Goal: Use online tool/utility: Utilize a website feature to perform a specific function

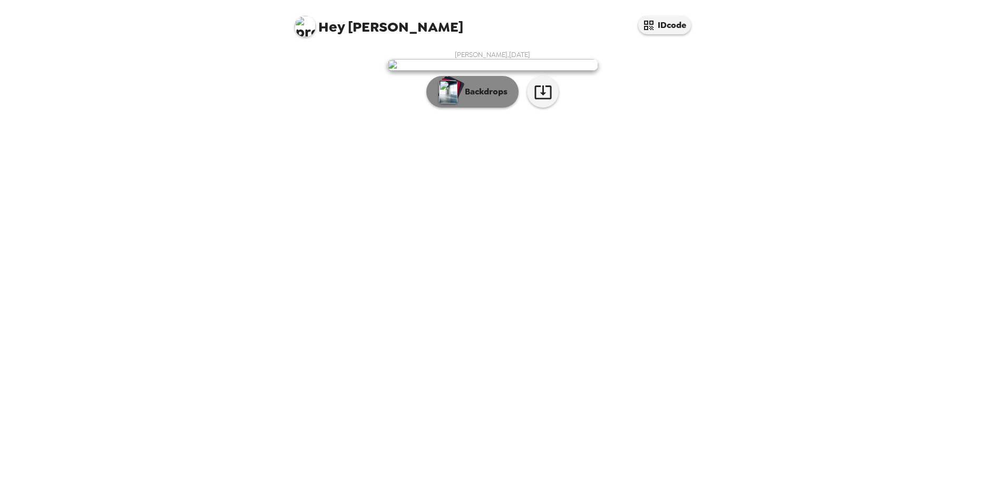
click at [490, 108] on button "Backdrops" at bounding box center [472, 92] width 92 height 32
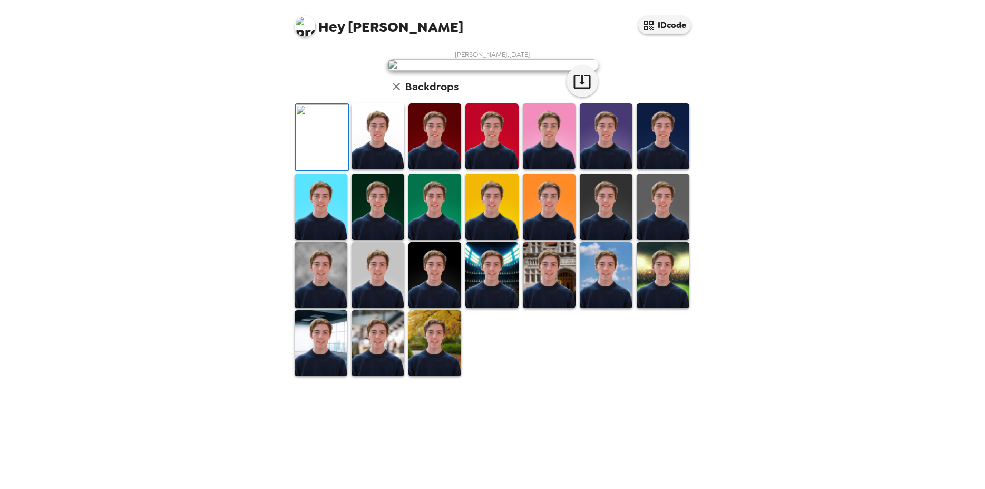
scroll to position [150, 0]
click at [483, 308] on img at bounding box center [491, 275] width 53 height 66
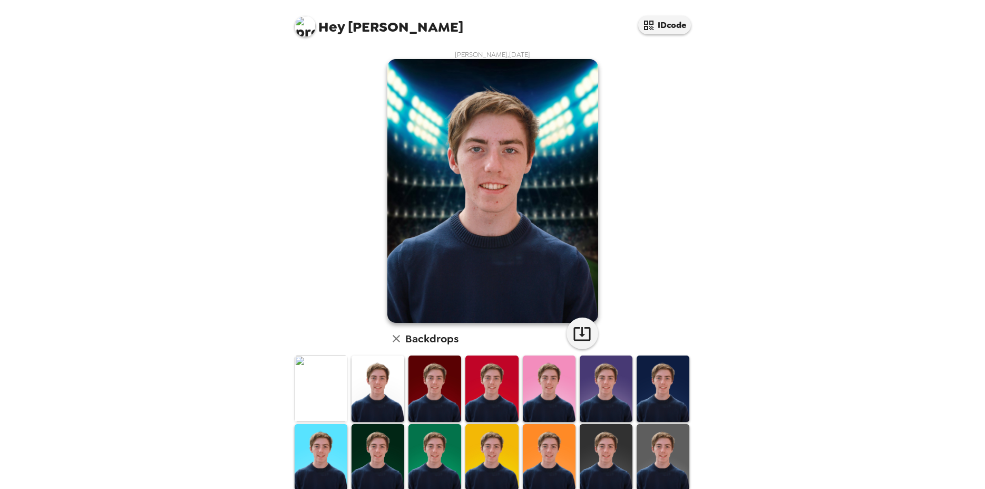
scroll to position [150, 0]
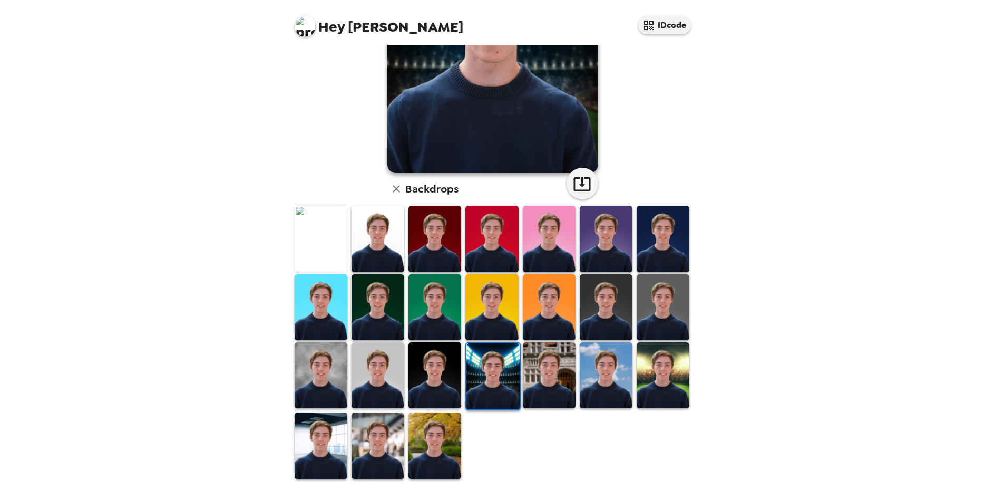
click at [390, 236] on img at bounding box center [378, 239] width 53 height 66
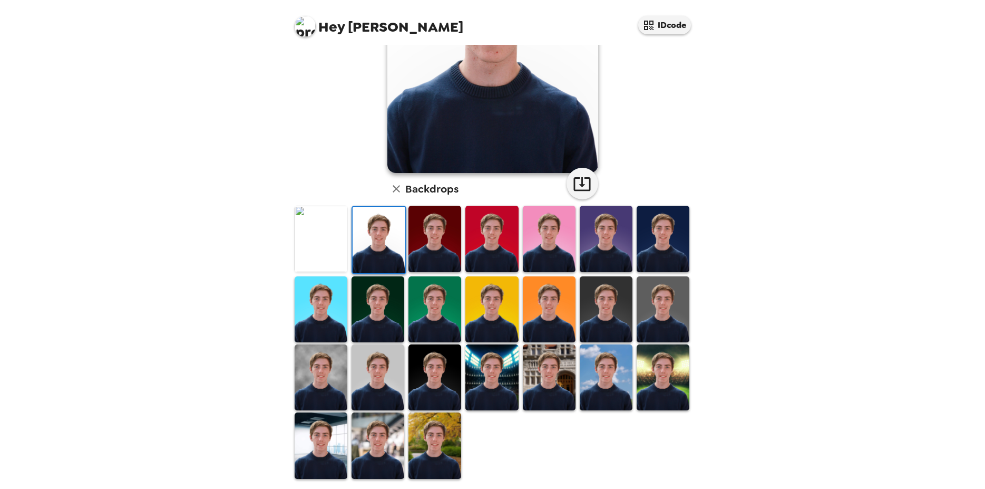
click at [649, 251] on img at bounding box center [663, 239] width 53 height 66
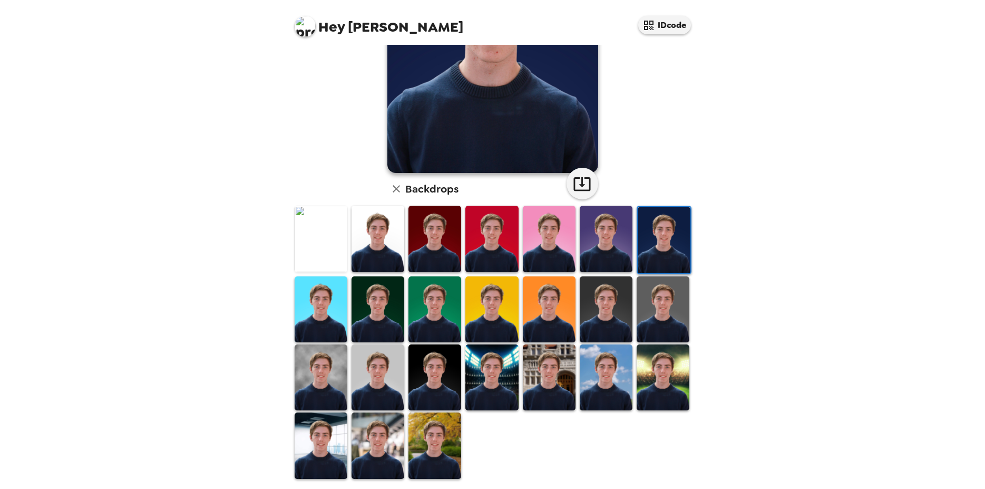
click at [327, 321] on img at bounding box center [321, 309] width 53 height 66
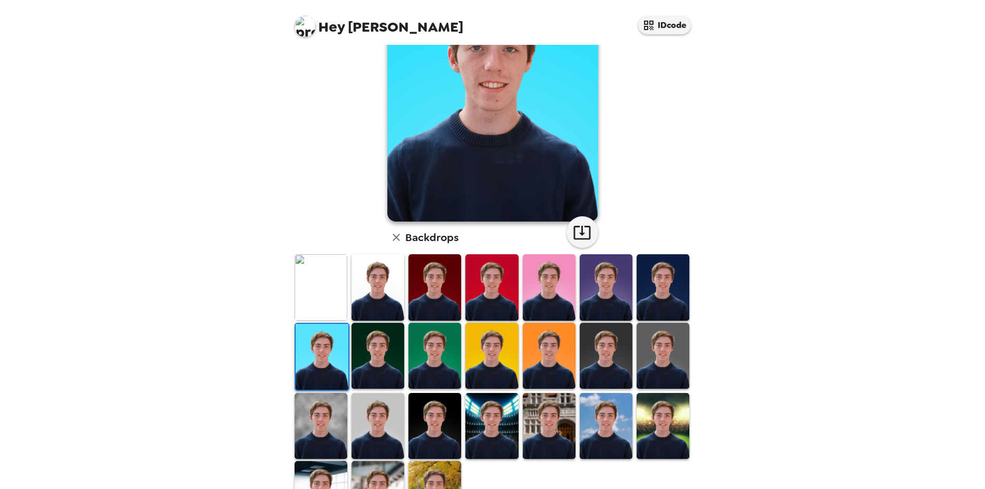
scroll to position [40, 0]
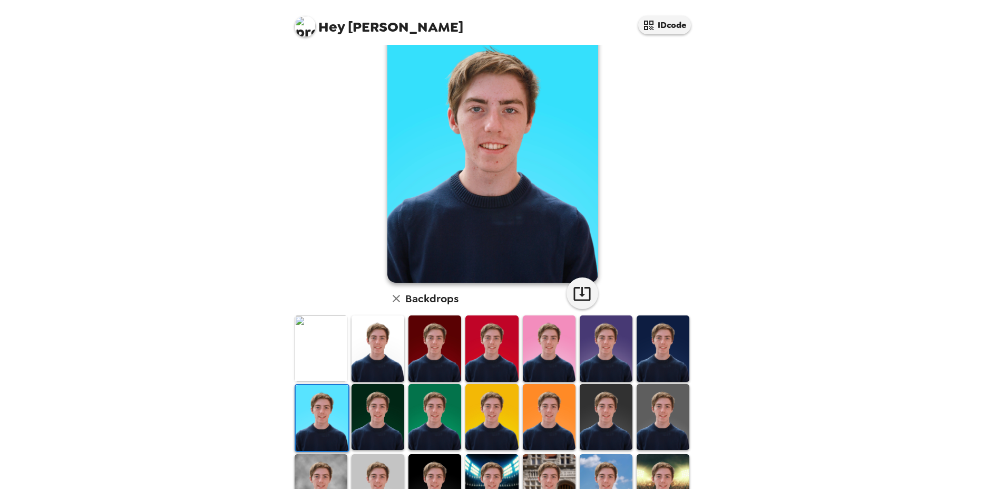
click at [436, 411] on img at bounding box center [434, 417] width 53 height 66
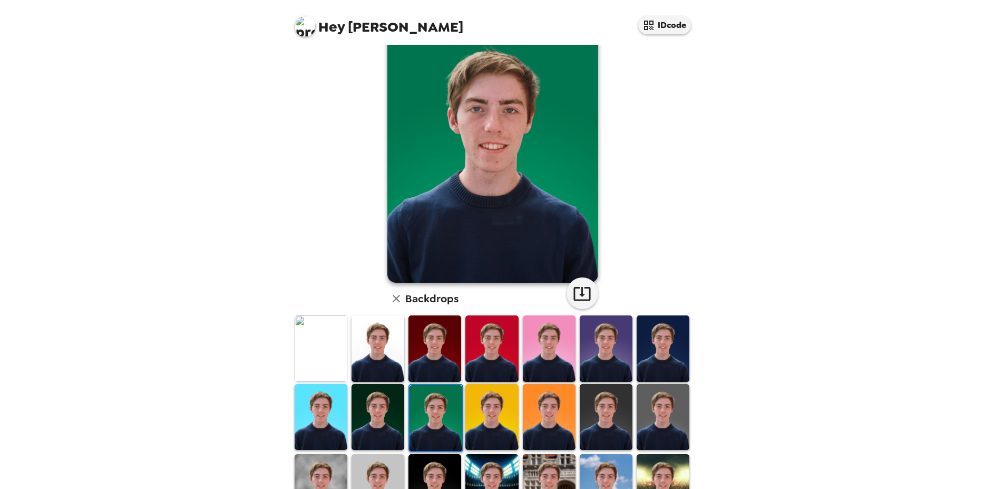
click at [385, 422] on img at bounding box center [378, 417] width 53 height 66
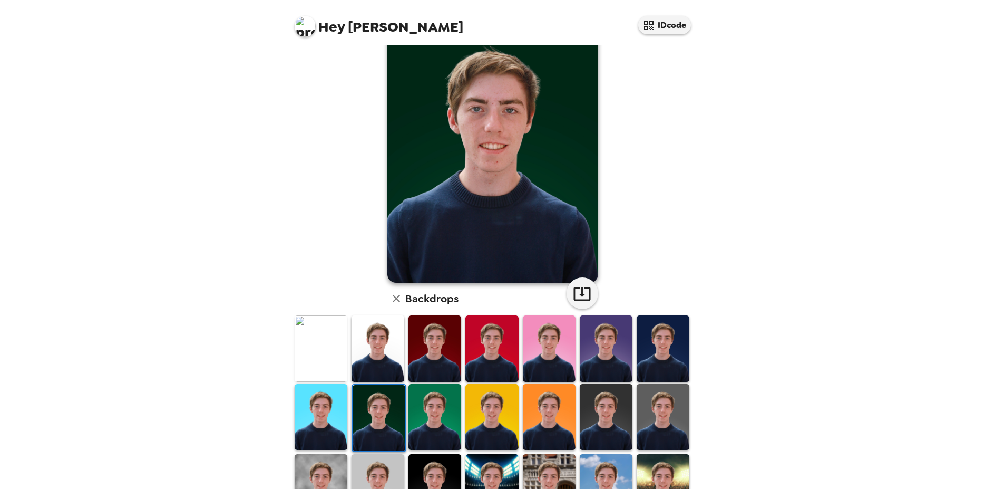
click at [421, 349] on img at bounding box center [434, 348] width 53 height 66
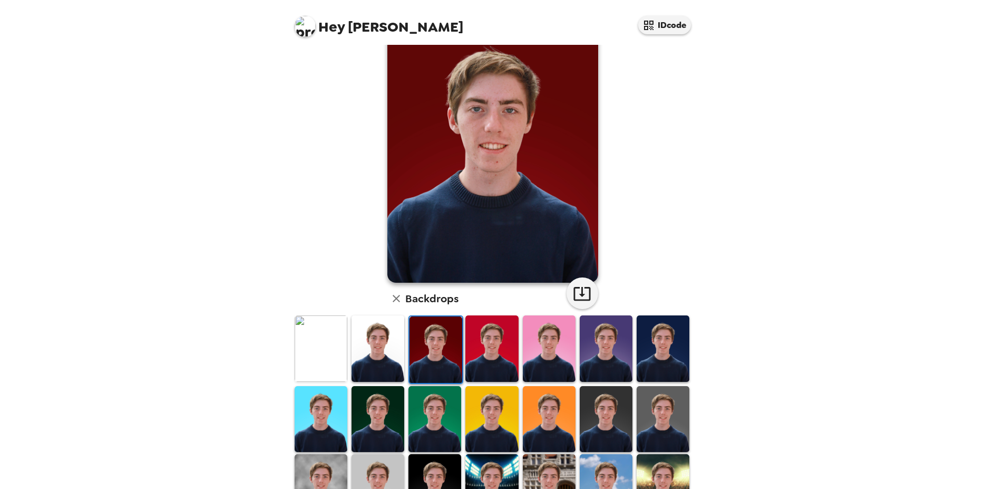
click at [333, 369] on img at bounding box center [321, 348] width 53 height 66
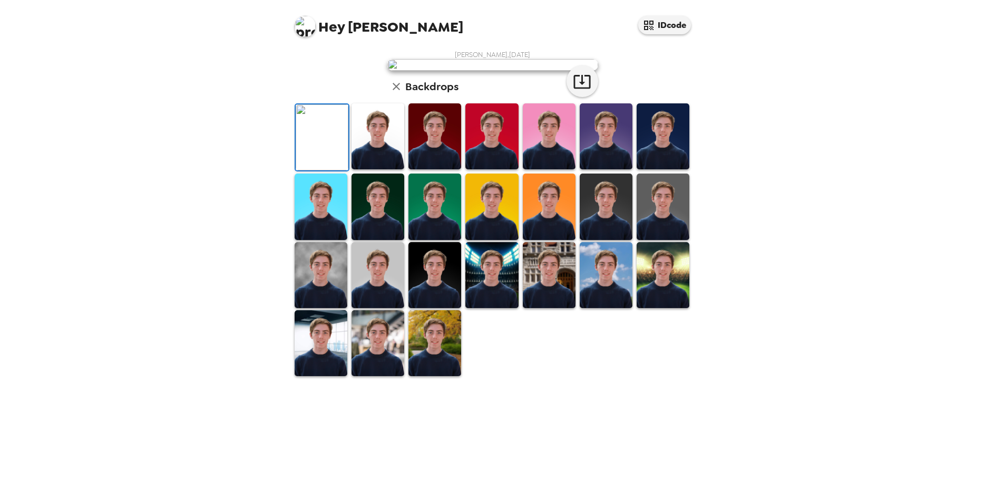
scroll to position [0, 0]
click at [582, 89] on icon "button" at bounding box center [581, 82] width 17 height 14
click at [385, 169] on img at bounding box center [378, 136] width 53 height 66
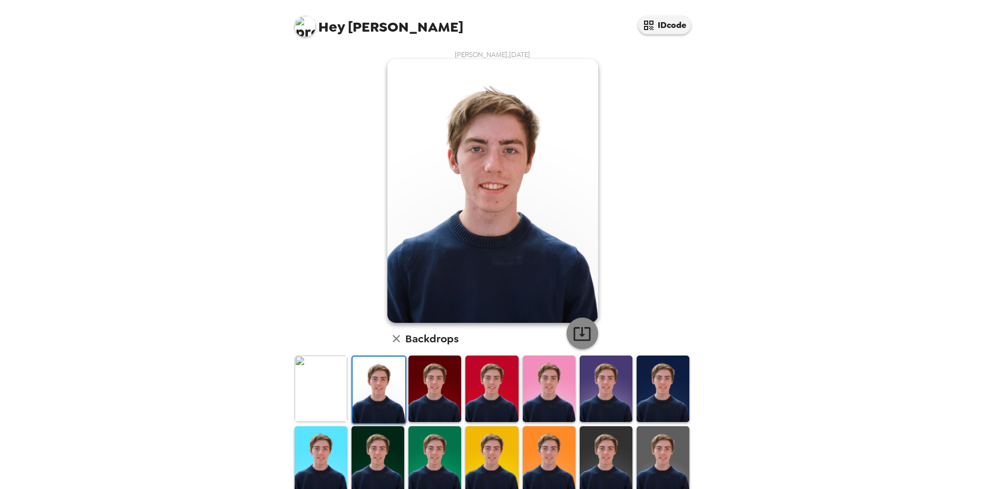
click at [589, 329] on button "button" at bounding box center [583, 333] width 32 height 32
click at [433, 375] on img at bounding box center [434, 388] width 53 height 66
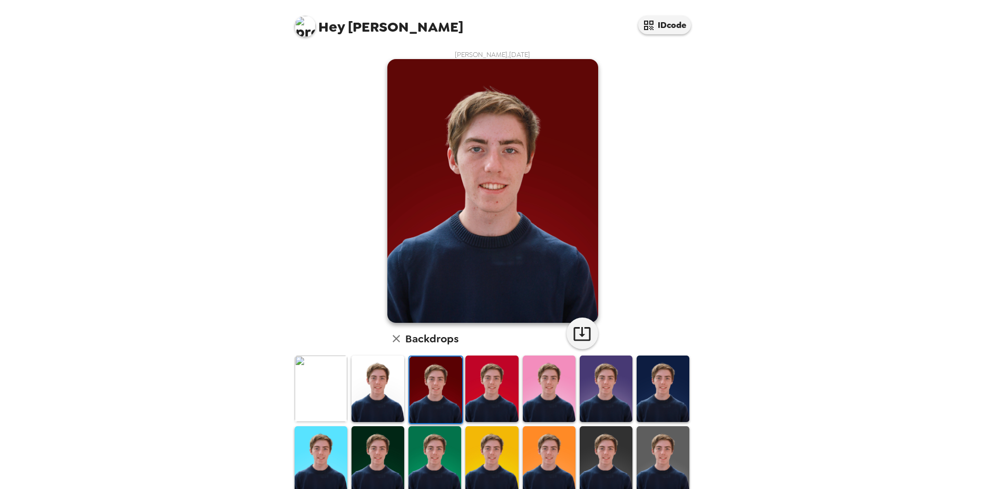
click at [496, 396] on img at bounding box center [491, 388] width 53 height 66
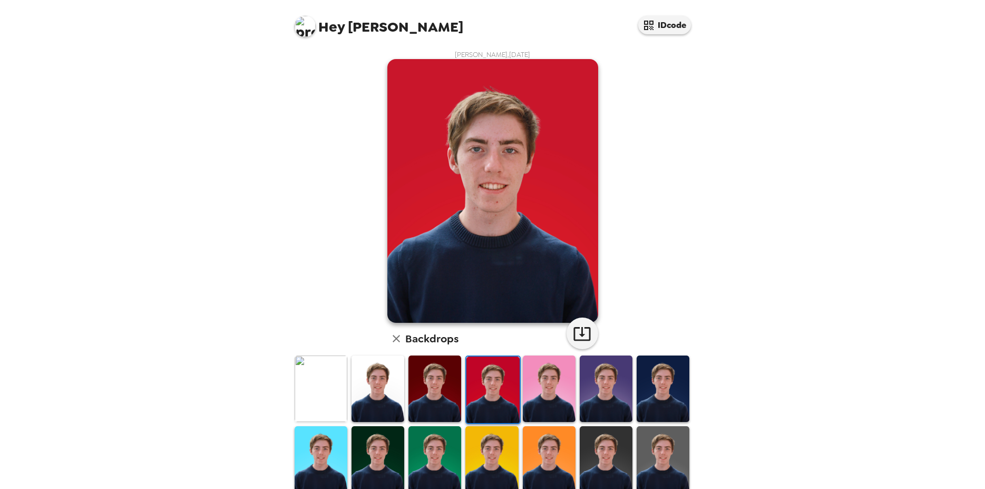
scroll to position [150, 0]
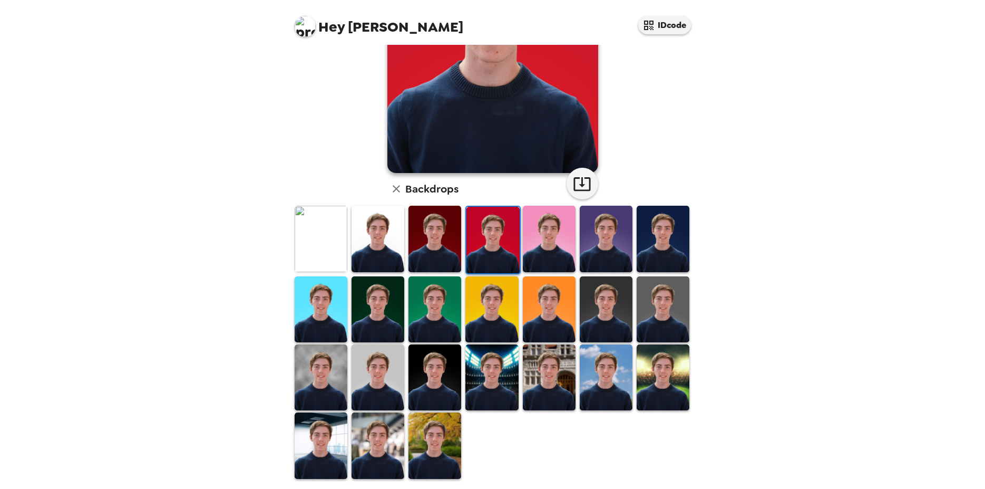
click at [436, 443] on img at bounding box center [434, 445] width 53 height 66
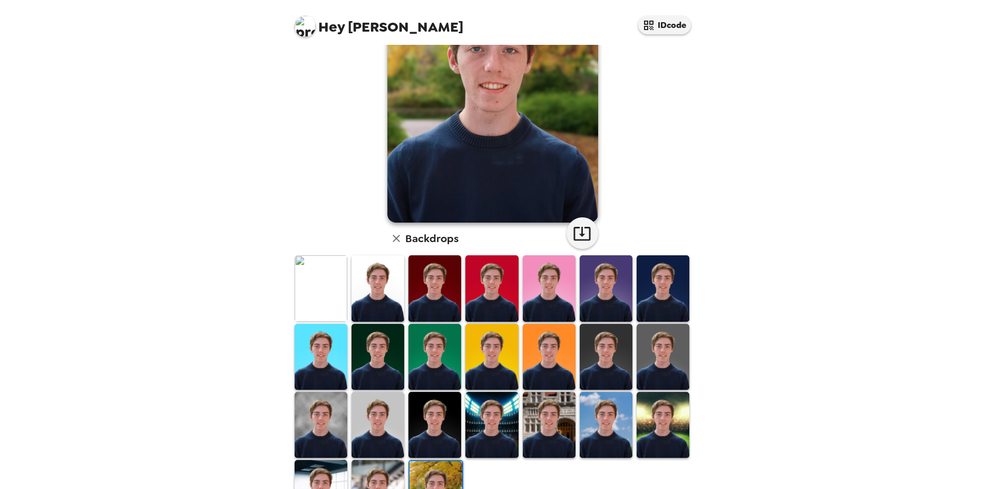
scroll to position [0, 0]
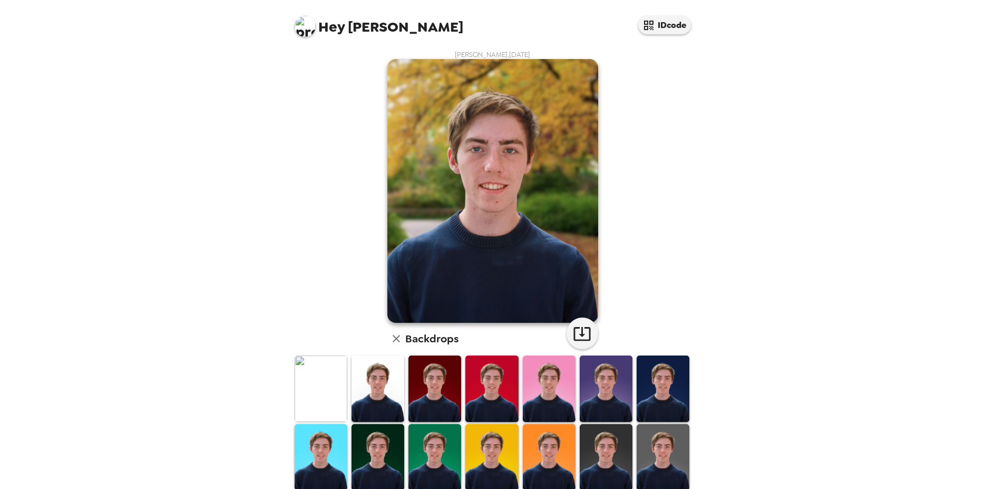
click at [452, 399] on img at bounding box center [434, 388] width 53 height 66
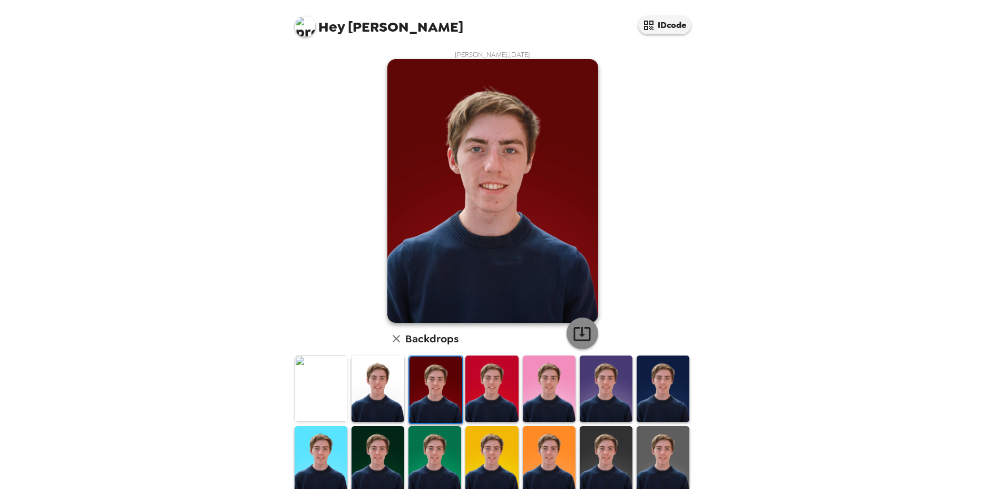
click at [578, 325] on icon "button" at bounding box center [582, 333] width 18 height 18
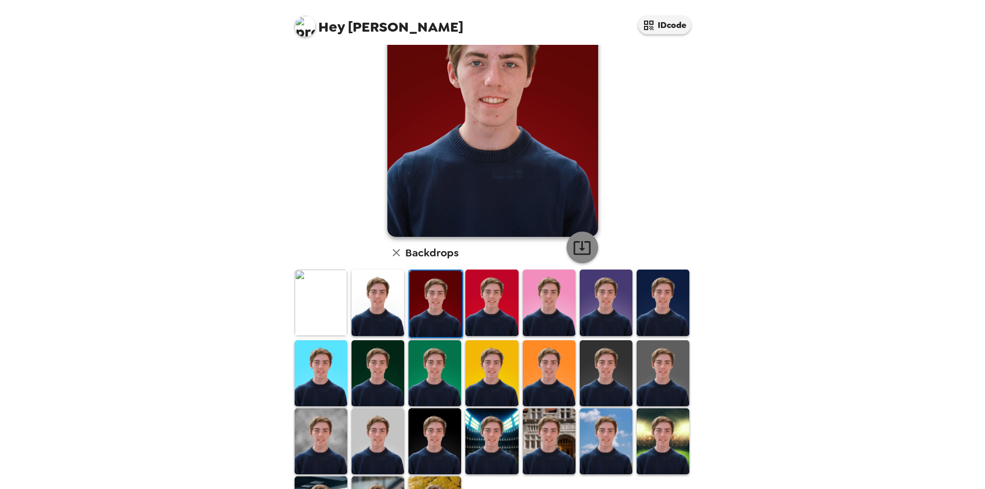
scroll to position [108, 0]
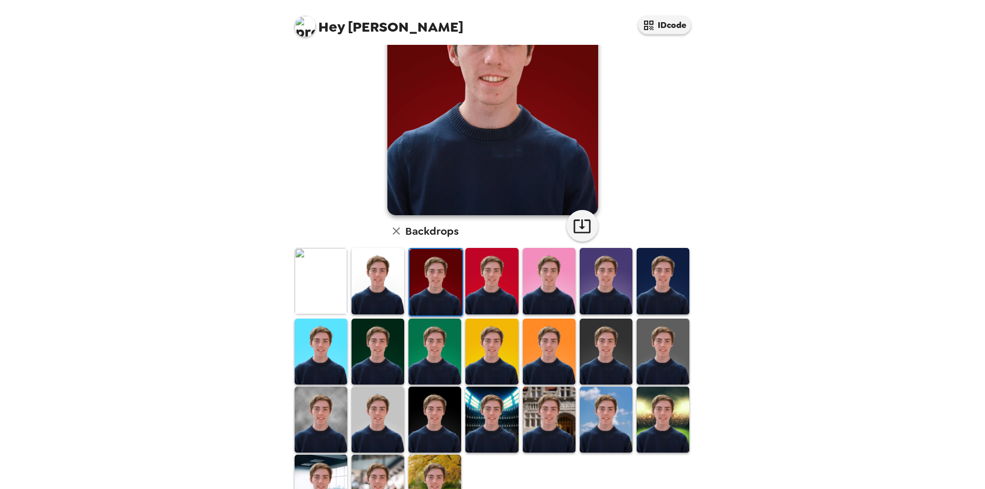
click at [799, 264] on div "Hey [PERSON_NAME] IDcode [PERSON_NAME] , [DATE] Backdrops" at bounding box center [492, 244] width 985 height 489
